Goal: Task Accomplishment & Management: Use online tool/utility

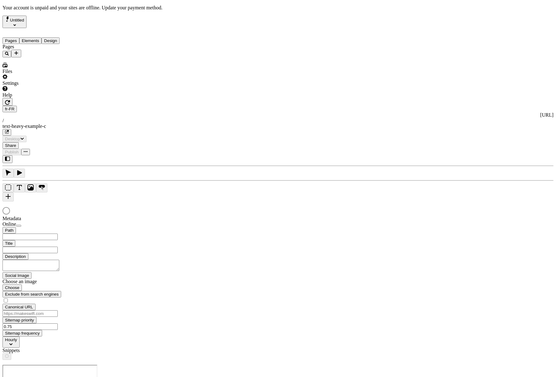
type input "/text-heavy-example-c"
type input "Text Heavy Example C"
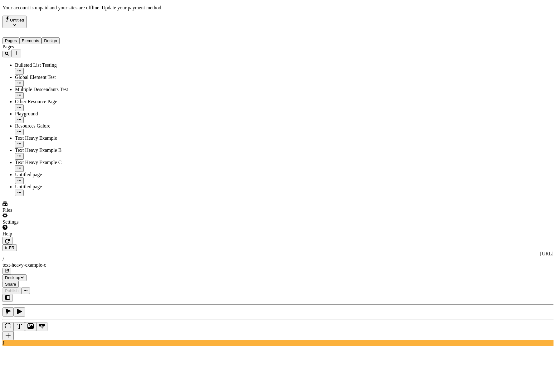
click at [62, 225] on div "Settings" at bounding box center [41, 219] width 79 height 12
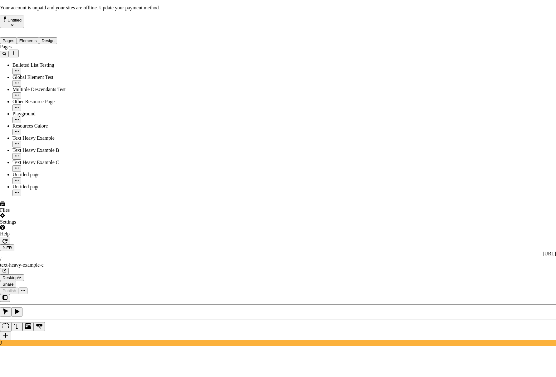
drag, startPoint x: 263, startPoint y: 86, endPoint x: 215, endPoint y: 84, distance: 47.8
drag, startPoint x: 215, startPoint y: 84, endPoint x: 280, endPoint y: 88, distance: 64.7
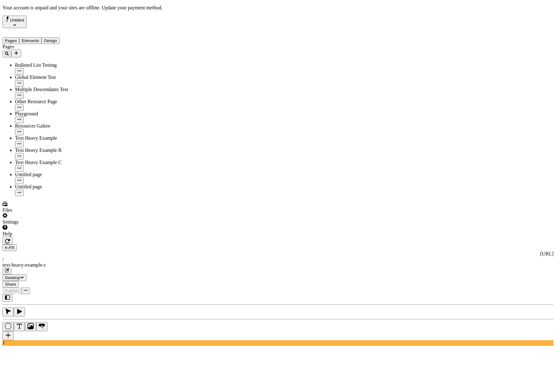
click at [65, 237] on div "Help" at bounding box center [41, 231] width 79 height 12
click at [63, 362] on div "Contact support View docs Copy diagnostics" at bounding box center [46, 349] width 35 height 36
click at [65, 225] on div "Settings" at bounding box center [41, 219] width 79 height 12
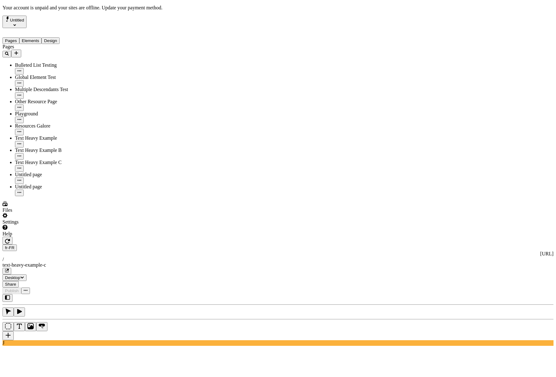
click at [49, 225] on div "Settings" at bounding box center [41, 219] width 79 height 12
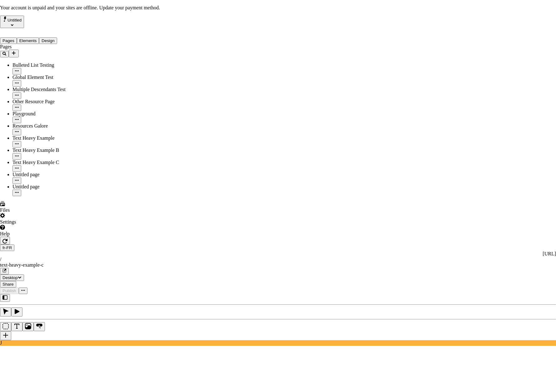
scroll to position [0, 0]
drag, startPoint x: 423, startPoint y: 113, endPoint x: 423, endPoint y: 122, distance: 9.4
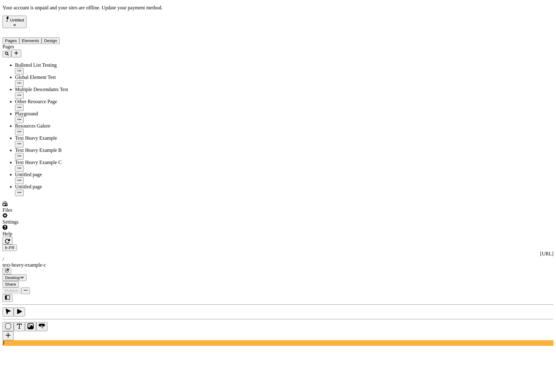
click at [61, 225] on div "Settings" at bounding box center [41, 219] width 79 height 12
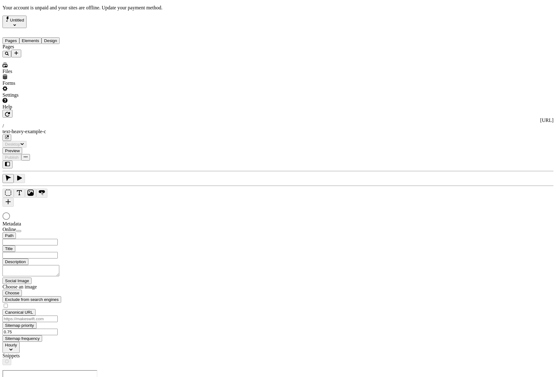
type input "/text-heavy-example-c"
type input "Text Heavy Example C"
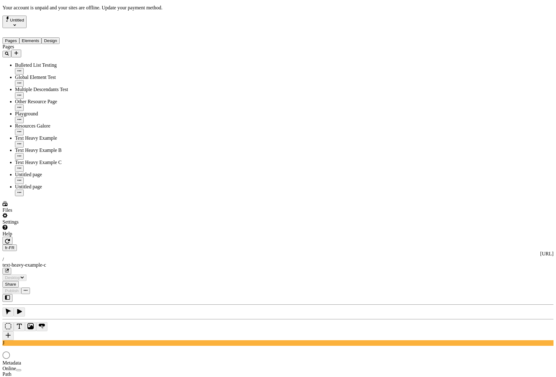
click at [48, 225] on div "Settings" at bounding box center [41, 219] width 79 height 12
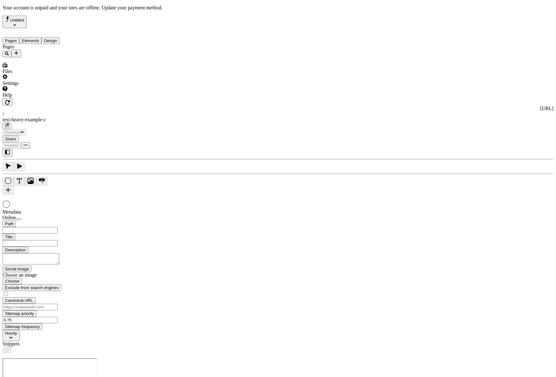
type input "/text-heavy-example-c"
type input "Text Heavy Example C"
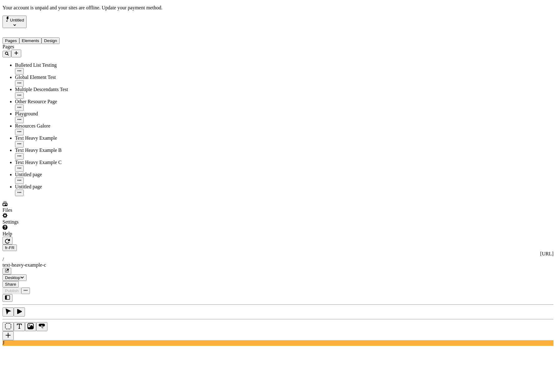
click at [49, 225] on div "Settings" at bounding box center [41, 219] width 79 height 12
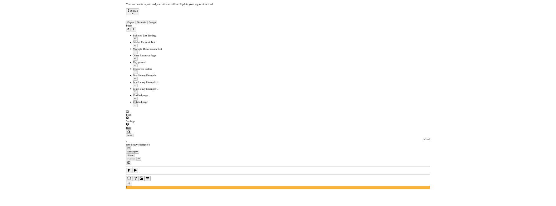
scroll to position [0, 0]
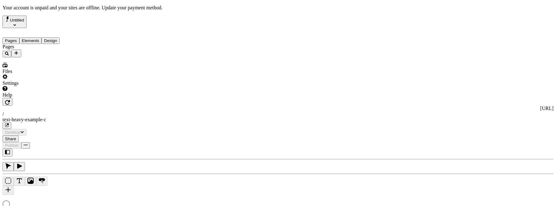
type input "/text-heavy-example-c"
type input "Text Heavy Example C"
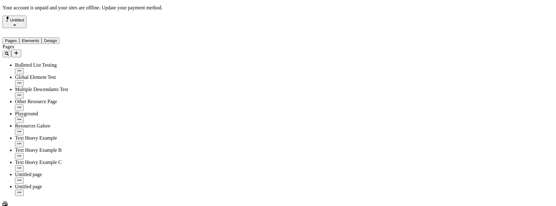
scroll to position [7, 0]
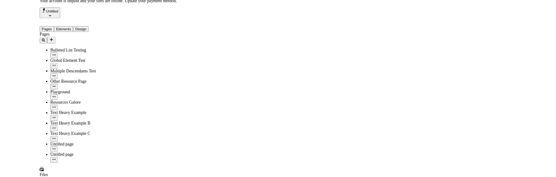
scroll to position [2, 0]
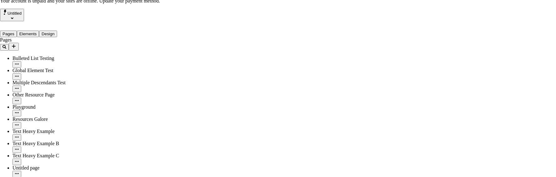
scroll to position [2, 0]
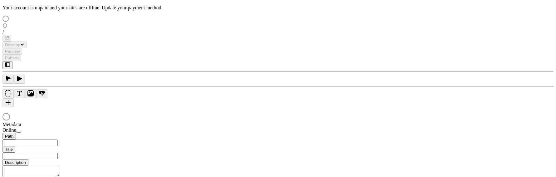
scroll to position [7, 0]
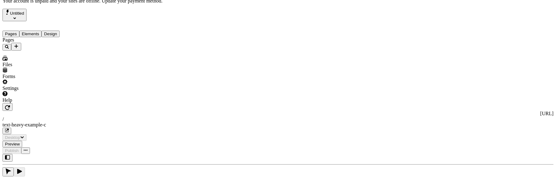
type input "/text-heavy-example-c"
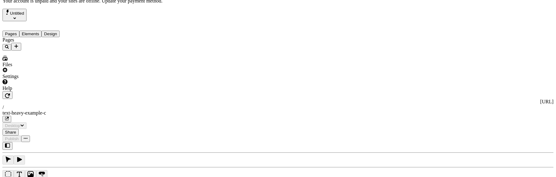
type input "Text Heavy Example C"
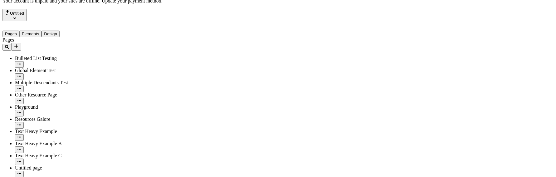
scroll to position [0, 0]
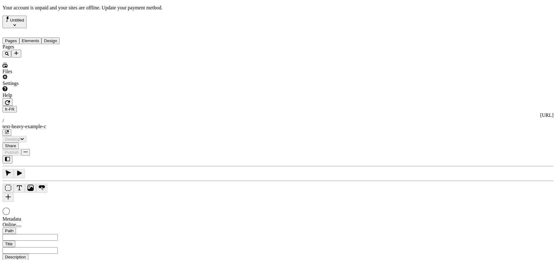
type input "/text-heavy-example-c"
type input "Text Heavy Example C"
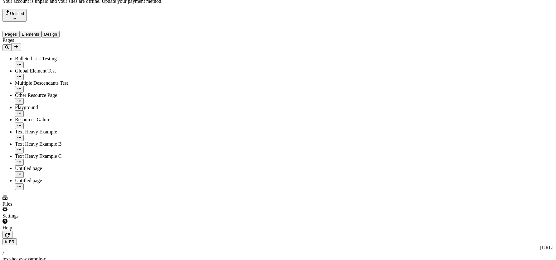
scroll to position [0, 0]
click at [65, 218] on div "Settings" at bounding box center [41, 212] width 79 height 12
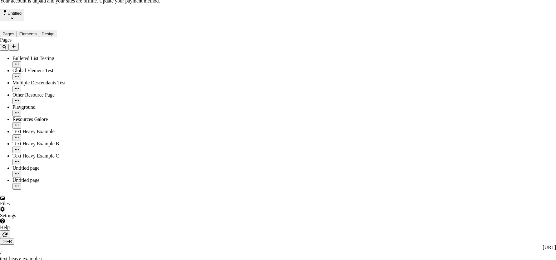
drag, startPoint x: 222, startPoint y: 28, endPoint x: 196, endPoint y: 26, distance: 26.6
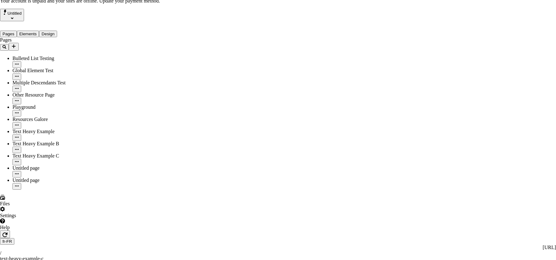
drag, startPoint x: 198, startPoint y: 27, endPoint x: 263, endPoint y: 27, distance: 64.6
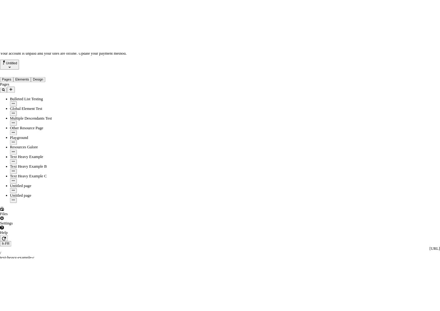
scroll to position [0, 0]
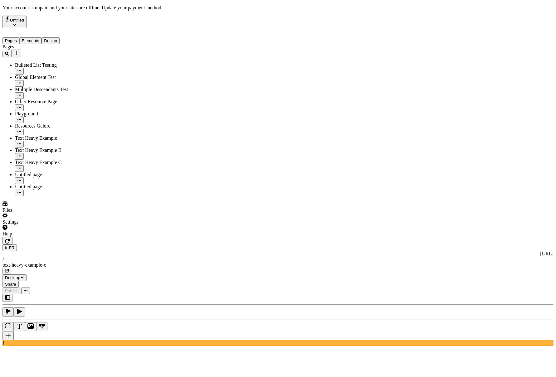
click at [69, 225] on div "Settings" at bounding box center [41, 219] width 79 height 12
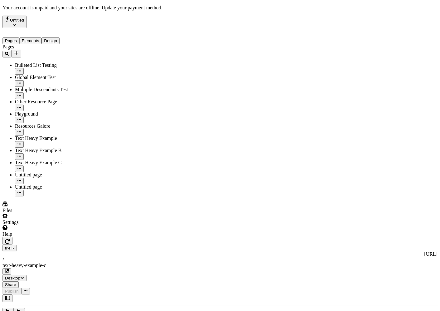
click at [62, 225] on div "Settings" at bounding box center [41, 219] width 79 height 12
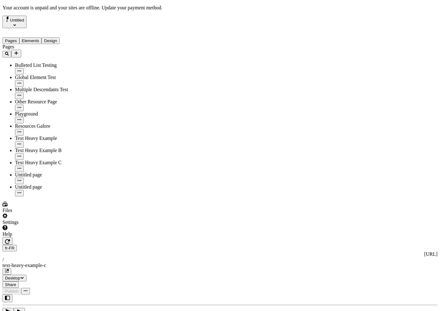
click at [53, 225] on div "Settings" at bounding box center [41, 219] width 79 height 12
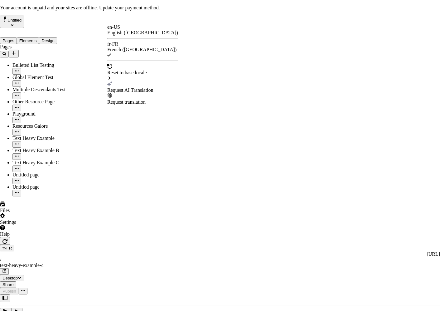
click at [144, 87] on div "Request AI Translation" at bounding box center [142, 90] width 71 height 6
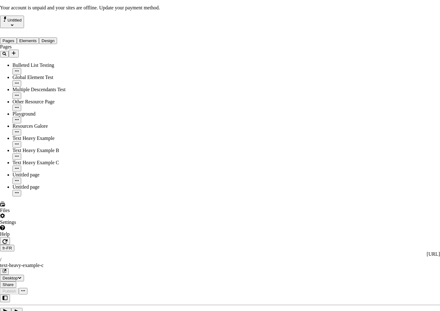
checkbox input "true"
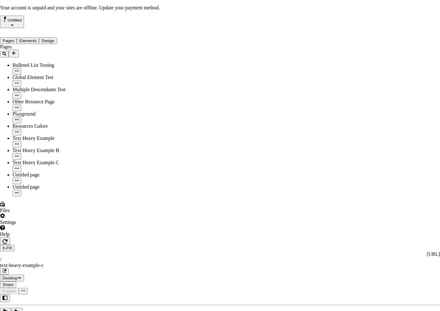
checkbox input "true"
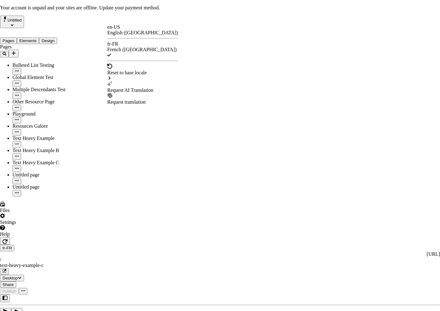
click at [203, 73] on div "Text Heavy Example C" at bounding box center [197, 76] width 47 height 6
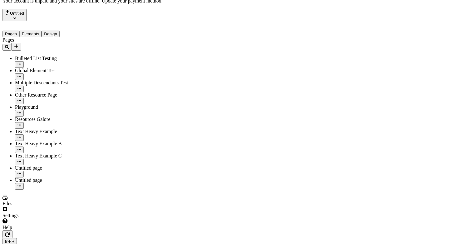
scroll to position [0, 6]
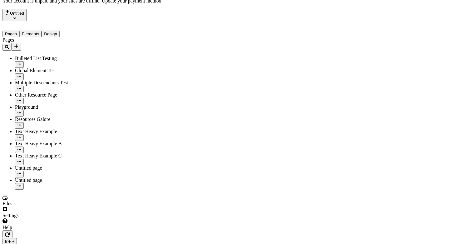
click at [54, 218] on div "Settings" at bounding box center [41, 212] width 79 height 12
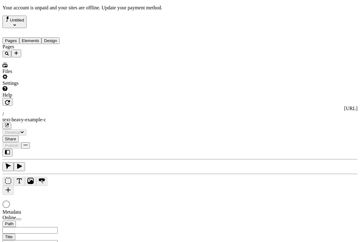
type input "/text-heavy-example-c"
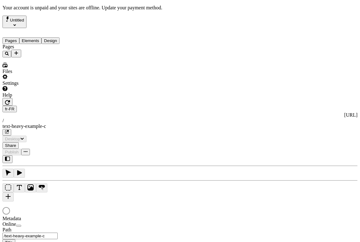
type input "Text Heavy Example C"
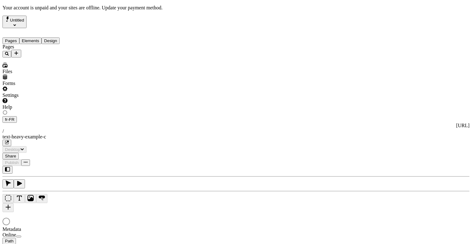
scroll to position [7, 0]
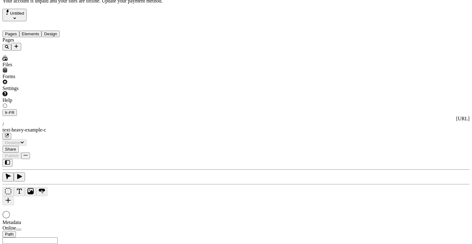
type input "/text-heavy-example-c"
type input "Text Heavy Example C"
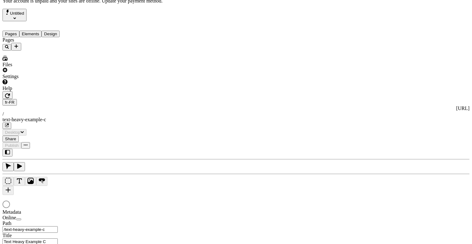
scroll to position [0, 0]
